Goal: Information Seeking & Learning: Learn about a topic

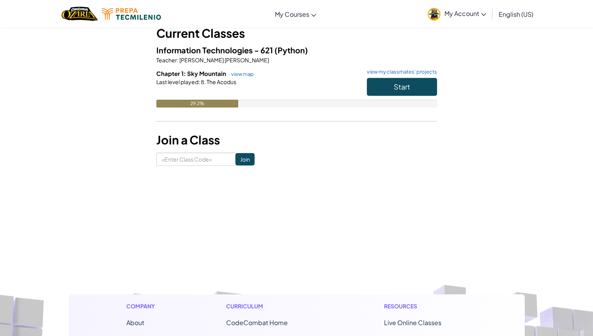
scroll to position [39, 0]
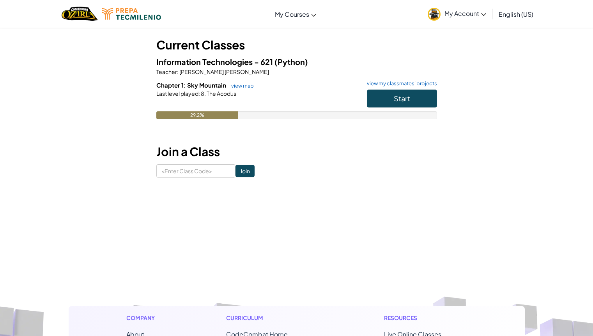
click at [288, 161] on div "Student Dashboard Current Classes Information Technologies - 621 (Python) Teach…" at bounding box center [296, 88] width 280 height 177
click at [418, 95] on button "Start" at bounding box center [402, 99] width 70 height 18
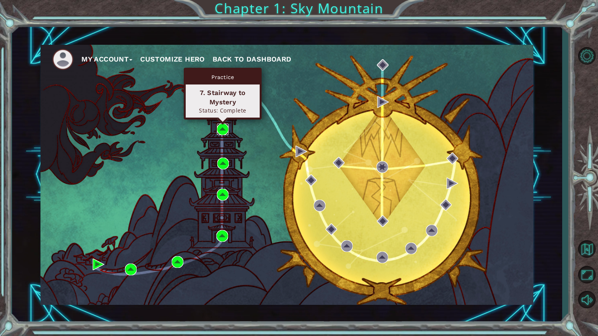
click at [221, 128] on img at bounding box center [223, 129] width 12 height 12
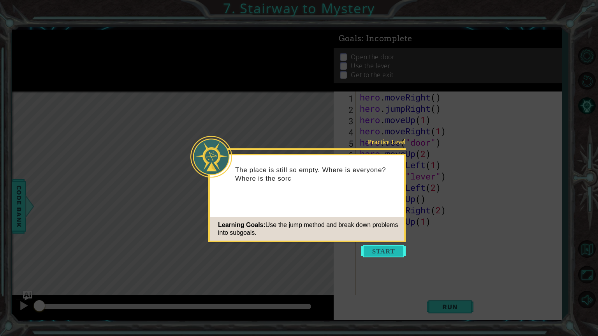
click at [367, 247] on button "Start" at bounding box center [384, 251] width 44 height 12
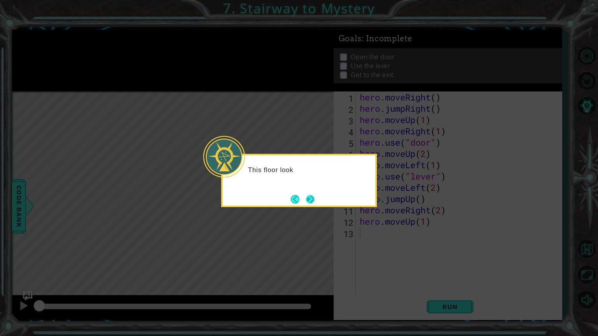
click at [309, 201] on button "Next" at bounding box center [310, 199] width 9 height 9
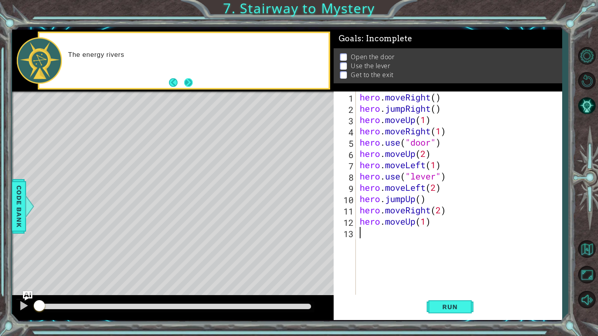
click at [184, 78] on button "Next" at bounding box center [188, 82] width 9 height 9
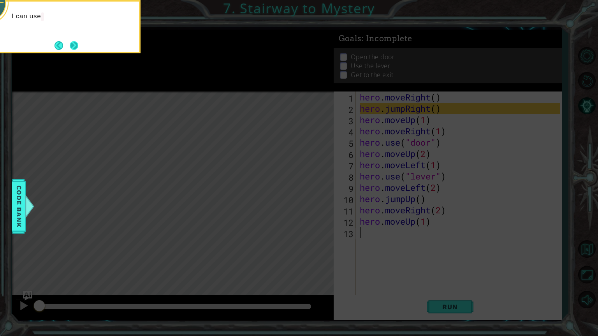
click at [70, 47] on button "Next" at bounding box center [74, 45] width 9 height 9
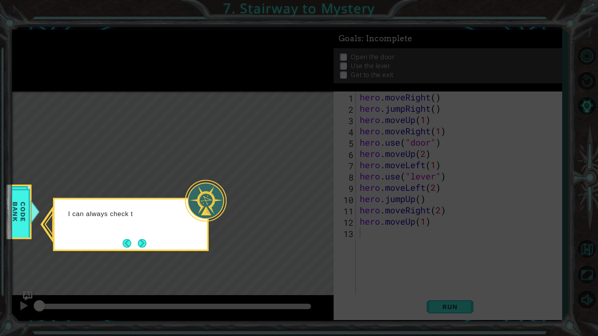
click at [151, 247] on div "I can always check t" at bounding box center [131, 224] width 156 height 53
click at [146, 245] on button "Next" at bounding box center [142, 243] width 9 height 9
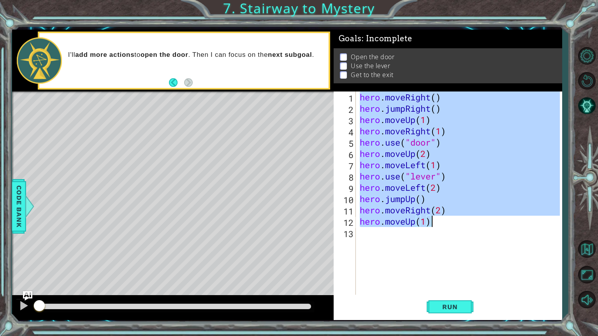
drag, startPoint x: 358, startPoint y: 101, endPoint x: 460, endPoint y: 230, distance: 164.8
click at [460, 230] on div "hero . moveRight ( ) hero . jumpRight ( ) hero . moveUp ( 1 ) hero . moveRight …" at bounding box center [461, 205] width 206 height 226
click at [369, 105] on div "hero . moveRight ( ) hero . jumpRight ( ) hero . moveUp ( 1 ) hero . moveRight …" at bounding box center [459, 193] width 202 height 203
drag, startPoint x: 360, startPoint y: 95, endPoint x: 456, endPoint y: 224, distance: 160.7
click at [456, 224] on div "hero . moveRight ( ) hero . jumpRight ( ) hero . moveUp ( 1 ) hero . moveRight …" at bounding box center [461, 205] width 206 height 226
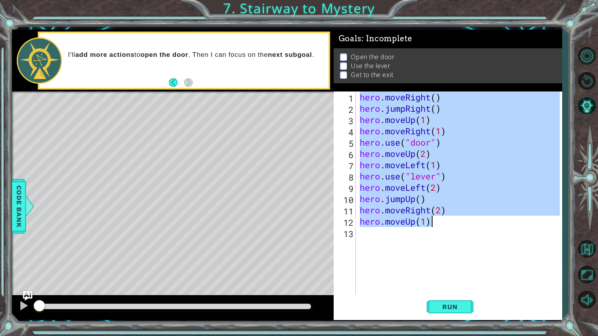
type textarea "hero.moveRight(2) hero.moveUp(1)"
click at [583, 252] on button "Back to Map" at bounding box center [587, 249] width 23 height 23
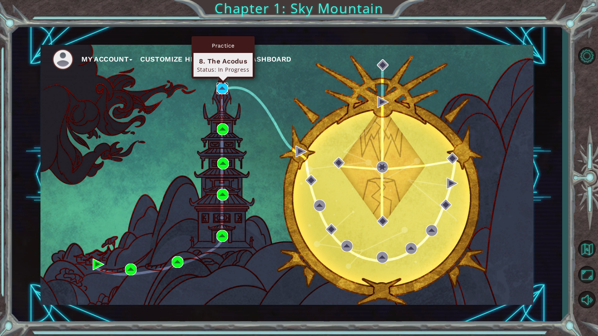
click at [226, 93] on img at bounding box center [223, 89] width 12 height 12
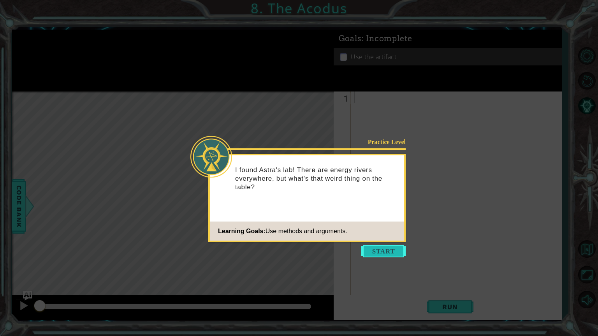
click at [383, 247] on button "Start" at bounding box center [384, 251] width 44 height 12
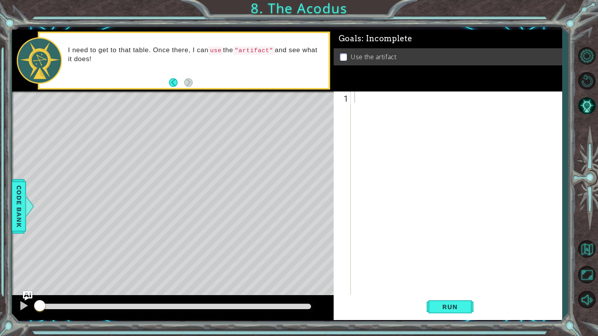
click at [295, 93] on div at bounding box center [173, 93] width 322 height 2
click at [249, 60] on p "I need to get to that table. Once there, I can use the "artifact" and see what …" at bounding box center [196, 55] width 256 height 18
click at [247, 60] on p "I need to get to that table. Once there, I can use the "artifact" and see what …" at bounding box center [196, 55] width 256 height 18
click at [177, 82] on button "Back" at bounding box center [176, 82] width 15 height 9
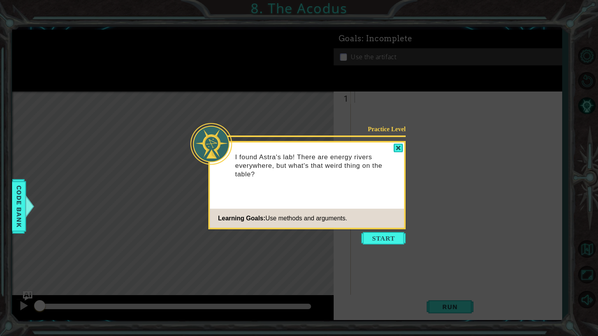
click at [176, 82] on icon at bounding box center [299, 168] width 598 height 336
click at [381, 239] on button "Start" at bounding box center [384, 238] width 44 height 12
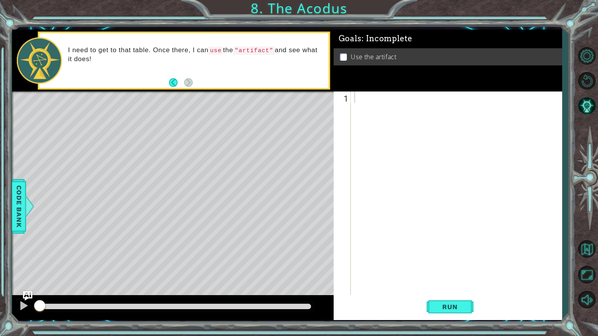
click at [341, 53] on p at bounding box center [343, 56] width 7 height 7
click at [388, 123] on div at bounding box center [458, 205] width 211 height 226
type textarea "hero.moveUp(2)"
click at [383, 114] on div "hero . moveUp ( 2 )" at bounding box center [458, 205] width 211 height 226
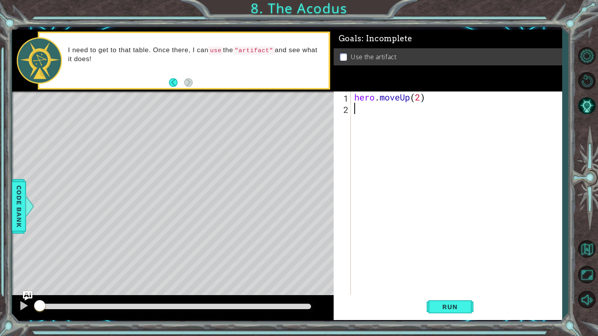
scroll to position [0, 0]
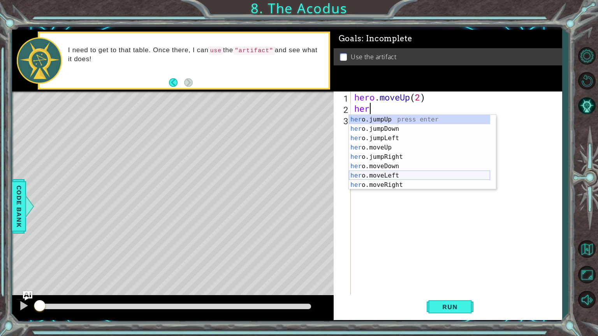
click at [394, 179] on div "her o.jumpUp press enter her o.jumpDown press enter her o.jumpLeft press enter …" at bounding box center [419, 161] width 141 height 93
type textarea "hero.moveLeft(1)"
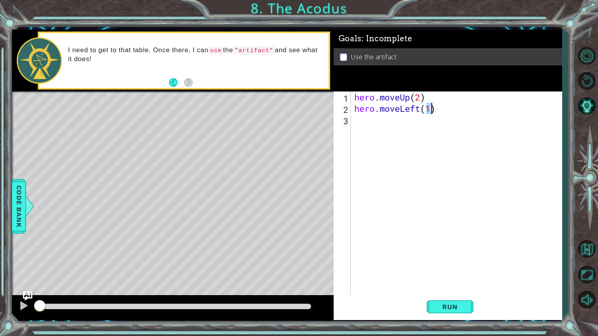
click at [483, 128] on div "hero . moveUp ( 2 ) hero . moveLeft ( 1 )" at bounding box center [458, 205] width 211 height 226
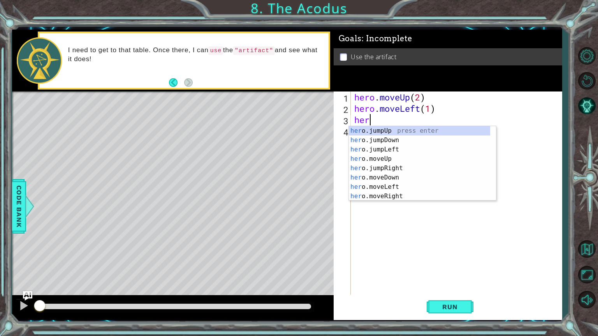
scroll to position [0, 0]
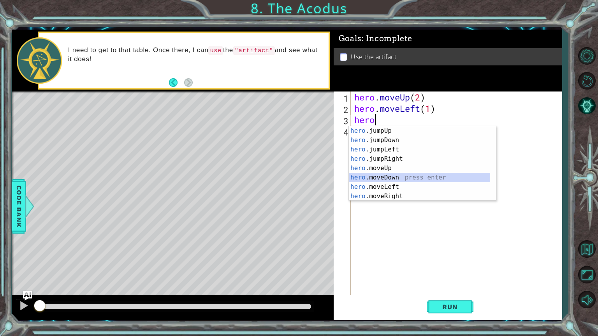
click at [399, 178] on div "hero .jumpUp press enter hero .jumpDown press enter hero .jumpLeft press enter …" at bounding box center [419, 172] width 141 height 93
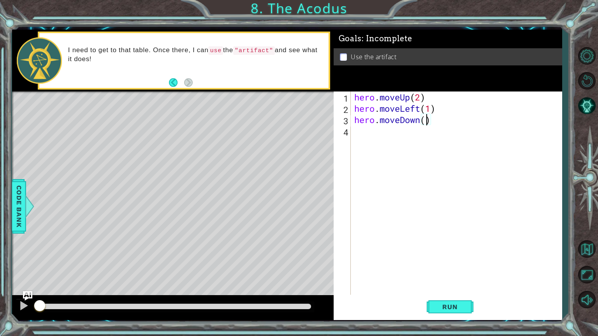
type textarea "hero.moveDown(2)"
click at [443, 119] on div "hero . moveUp ( 2 ) hero . moveLeft ( 1 ) hero . moveDown ( 2 )" at bounding box center [458, 205] width 211 height 226
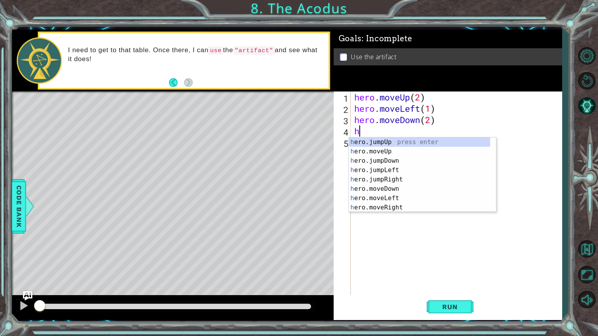
type textarea "hero"
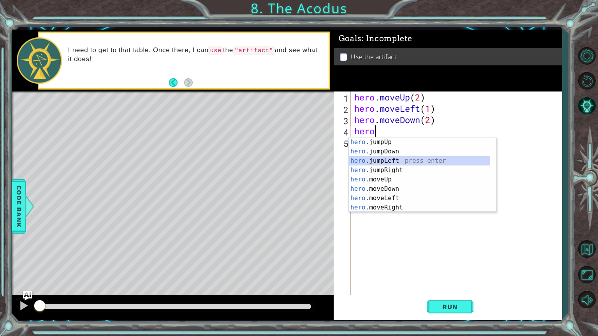
click at [411, 160] on div "hero .jumpUp press enter hero .jumpDown press enter hero .jumpLeft press enter …" at bounding box center [419, 184] width 141 height 93
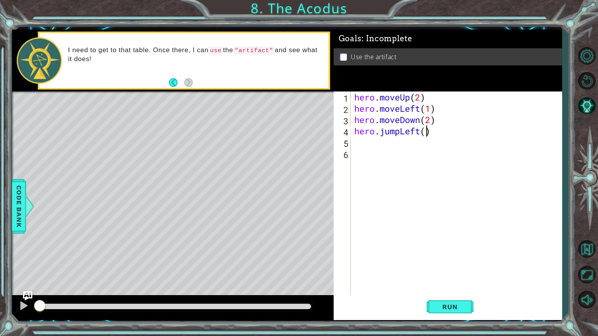
click at [426, 134] on div "hero . moveUp ( 2 ) hero . moveLeft ( 1 ) hero . moveDown ( 2 ) hero . jumpLeft…" at bounding box center [458, 205] width 211 height 226
type textarea "hero.jumpLeft(2)"
click at [456, 134] on div "hero . moveUp ( 2 ) hero . moveLeft ( 1 ) hero . moveDown ( 2 ) hero . jumpLeft…" at bounding box center [458, 205] width 211 height 226
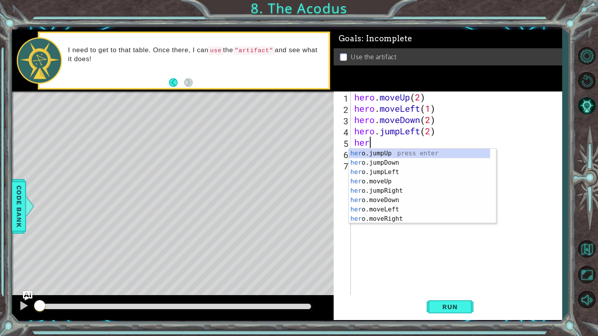
scroll to position [0, 0]
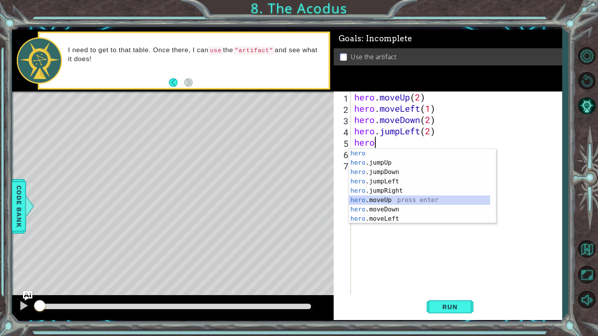
click at [401, 199] on div "hero press enter hero .jumpUp press enter hero .jumpDown press enter hero .jump…" at bounding box center [419, 195] width 141 height 93
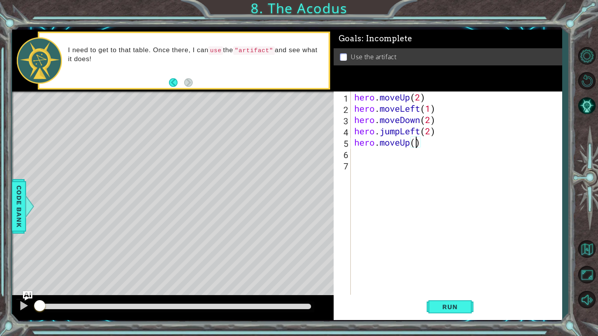
type textarea "hero.moveUp(2)"
click at [454, 147] on div "hero . moveUp ( 2 ) hero . moveLeft ( 1 ) hero . moveDown ( 2 ) hero . jumpLeft…" at bounding box center [458, 205] width 211 height 226
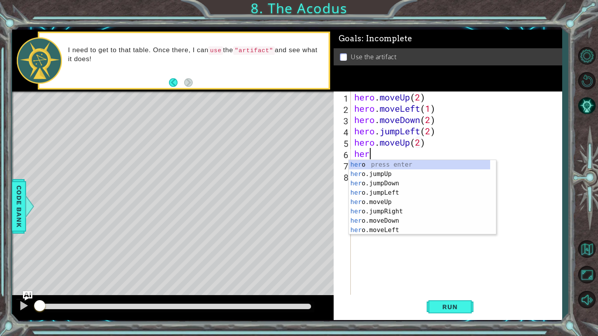
type textarea "hero"
click at [390, 203] on div "hero press enter hero .jumpUp press enter hero .jumpDown press enter hero .jump…" at bounding box center [419, 206] width 141 height 93
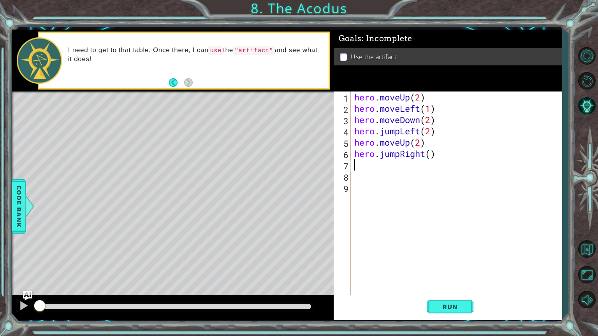
click at [423, 153] on div "hero . moveUp ( 2 ) hero . moveLeft ( 1 ) hero . moveDown ( 2 ) hero . jumpLeft…" at bounding box center [458, 205] width 211 height 226
click at [428, 155] on div "hero . moveUp ( 2 ) hero . moveLeft ( 1 ) hero . moveDown ( 2 ) hero . jumpLeft…" at bounding box center [458, 205] width 211 height 226
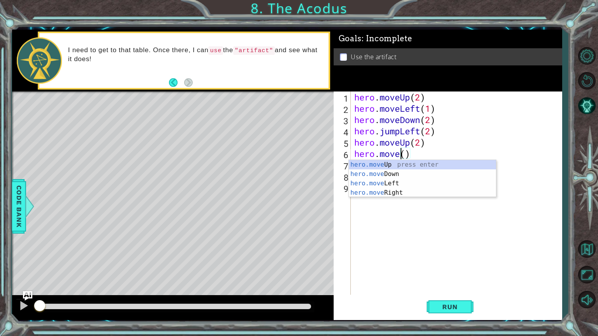
scroll to position [0, 2]
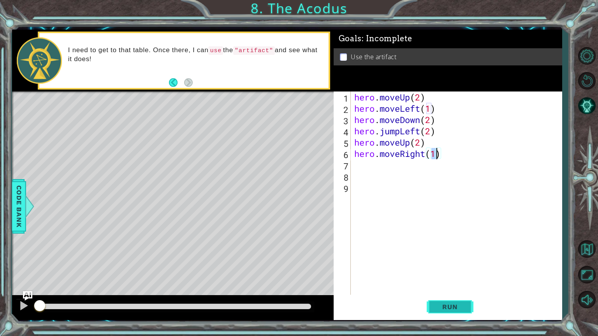
type textarea "hero.moveRight(1)"
click at [446, 302] on button "Run" at bounding box center [450, 307] width 47 height 23
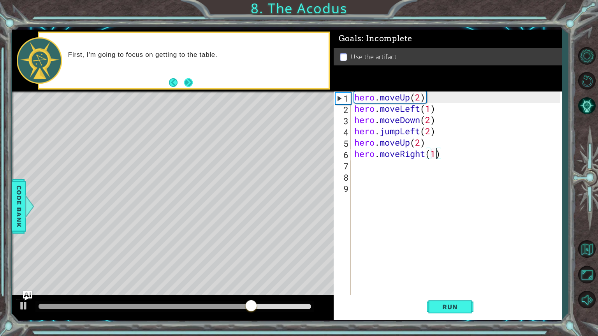
click at [187, 81] on button "Next" at bounding box center [188, 82] width 9 height 9
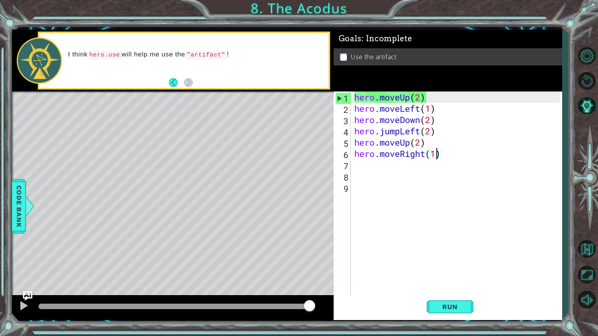
click at [468, 156] on div "hero . moveUp ( 2 ) hero . moveLeft ( 1 ) hero . moveDown ( 2 ) hero . jumpLeft…" at bounding box center [458, 205] width 211 height 226
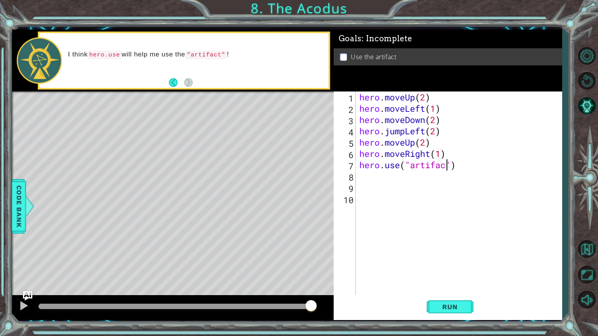
scroll to position [0, 4]
click at [496, 164] on div "hero . moveUp ( 2 ) hero . moveLeft ( 1 ) hero . moveDown ( 2 ) hero . jumpLeft…" at bounding box center [461, 205] width 206 height 226
click at [459, 306] on span "Run" at bounding box center [450, 307] width 31 height 8
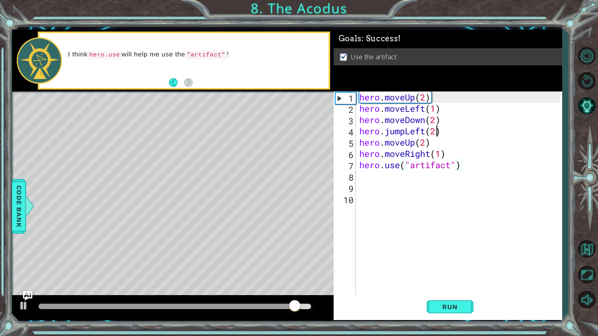
click at [436, 131] on div "hero . moveUp ( 2 ) hero . moveLeft ( 1 ) hero . moveDown ( 2 ) hero . jumpLeft…" at bounding box center [461, 205] width 206 height 226
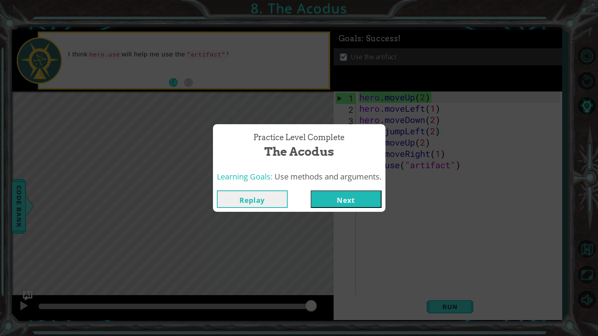
click at [270, 197] on button "Replay" at bounding box center [252, 200] width 71 height 18
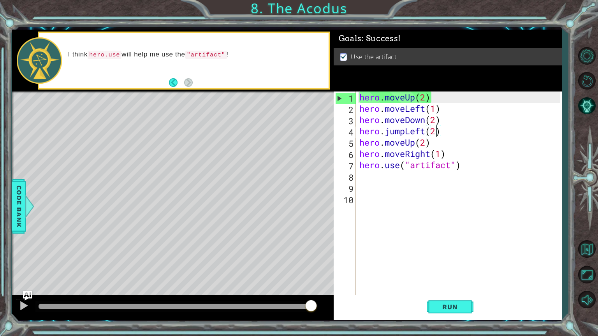
scroll to position [0, 3]
type textarea "hero.jumpLeft(1)"
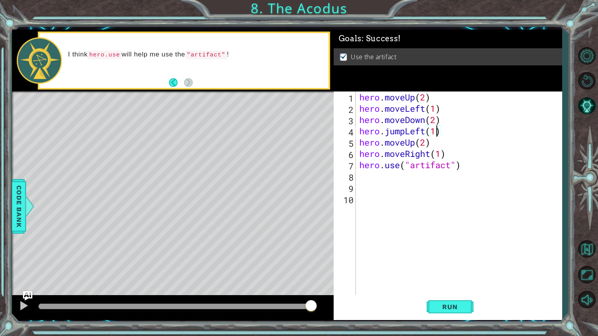
click at [468, 216] on div "hero . moveUp ( 2 ) hero . moveLeft ( 1 ) hero . moveDown ( 2 ) hero . jumpLeft…" at bounding box center [461, 205] width 206 height 226
click at [442, 173] on div "hero . moveUp ( 2 ) hero . moveLeft ( 1 ) hero . moveDown ( 2 ) hero . jumpLeft…" at bounding box center [461, 205] width 206 height 226
click at [497, 161] on div "hero . moveUp ( 2 ) hero . moveLeft ( 1 ) hero . moveDown ( 2 ) hero . jumpLeft…" at bounding box center [461, 205] width 206 height 226
click at [450, 305] on span "Run" at bounding box center [450, 307] width 31 height 8
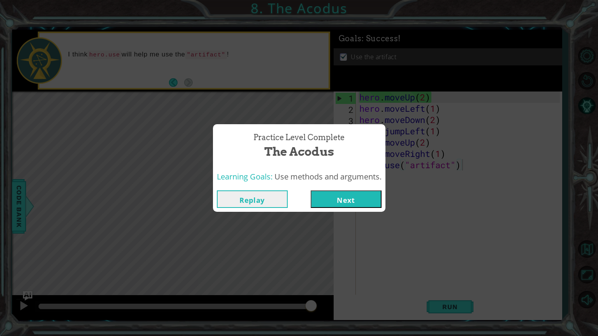
click at [259, 205] on button "Replay" at bounding box center [252, 200] width 71 height 18
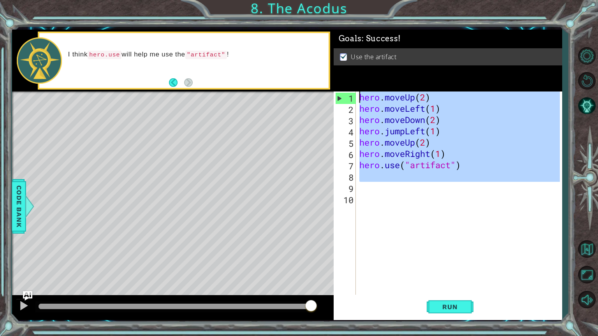
drag, startPoint x: 504, startPoint y: 182, endPoint x: 344, endPoint y: 83, distance: 187.6
click at [344, 83] on div "Goals : Success! Use the artifact hero.use("artifact") 1 2 3 4 5 6 7 8 9 10 her…" at bounding box center [448, 175] width 229 height 291
type textarea "hero.moveUp(2) hero.moveLeft(1)"
click at [587, 248] on button "Back to Map" at bounding box center [587, 249] width 23 height 23
